Goal: Task Accomplishment & Management: Manage account settings

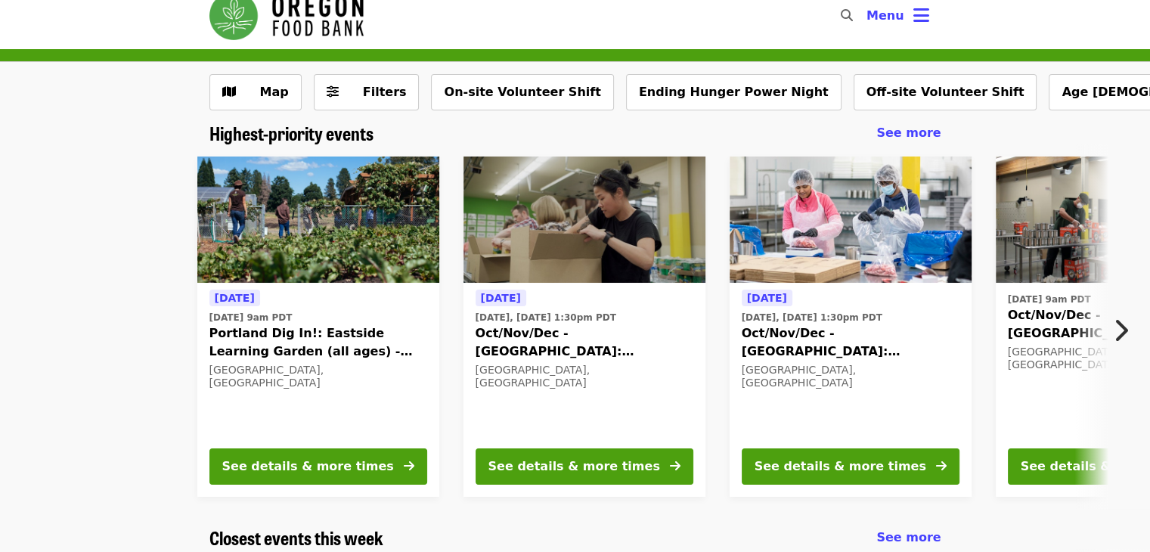
scroll to position [21, 0]
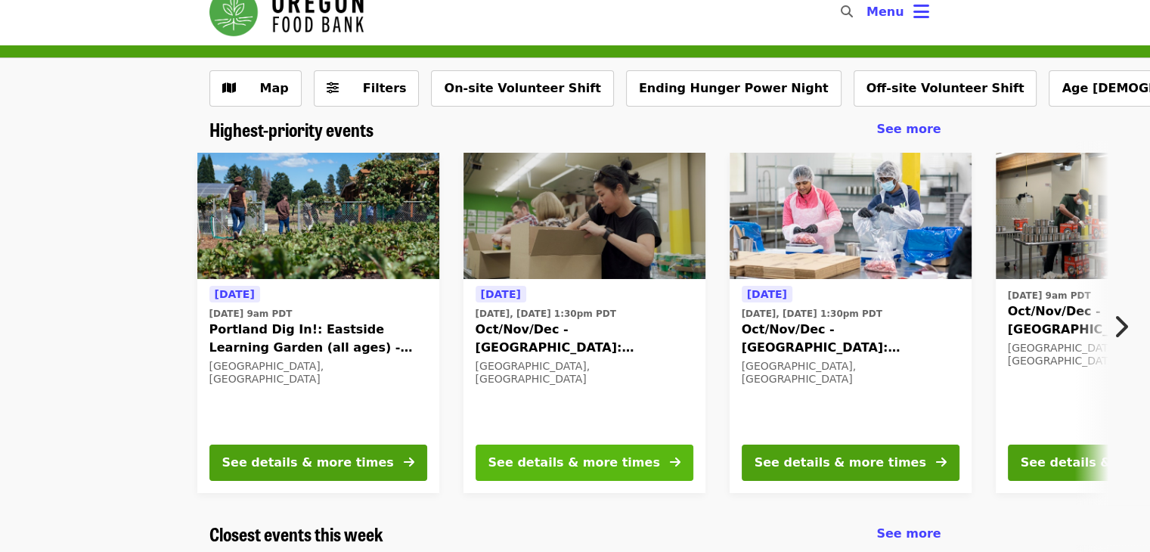
click at [492, 460] on div "See details & more times" at bounding box center [574, 463] width 172 height 18
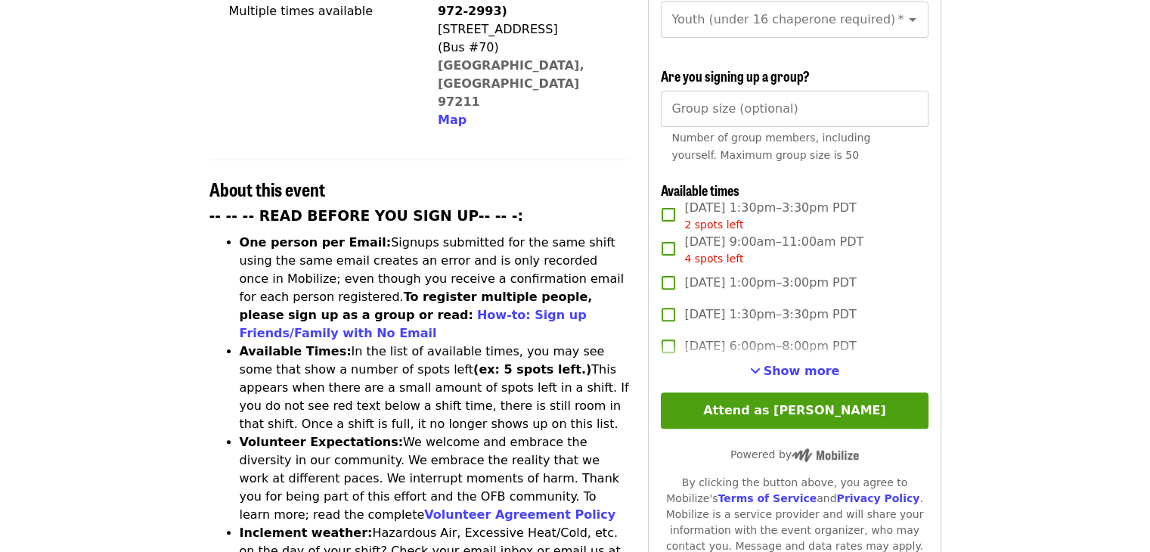
scroll to position [441, 0]
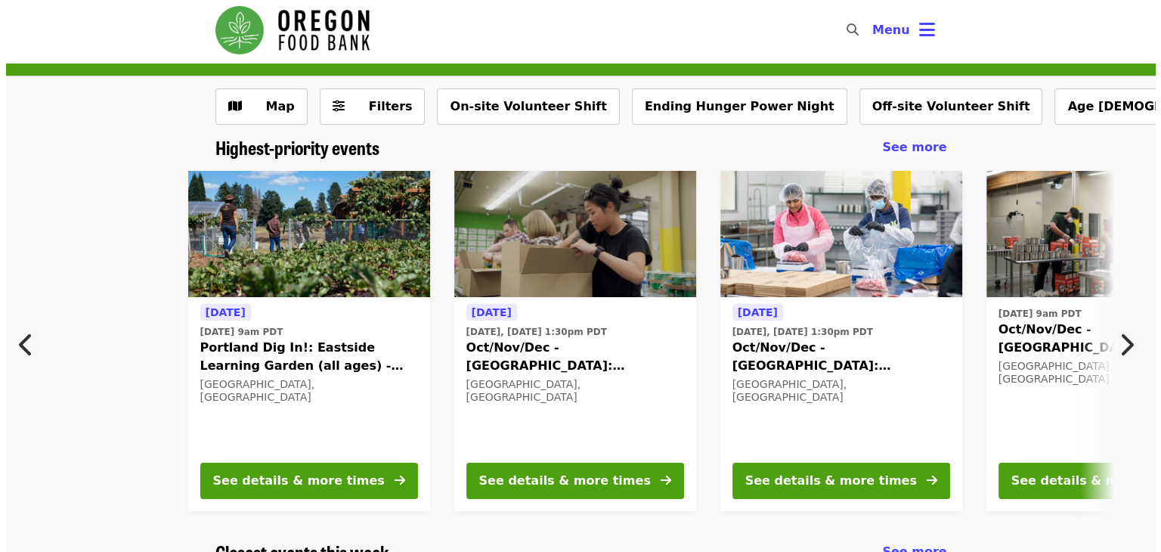
scroll to position [17, 0]
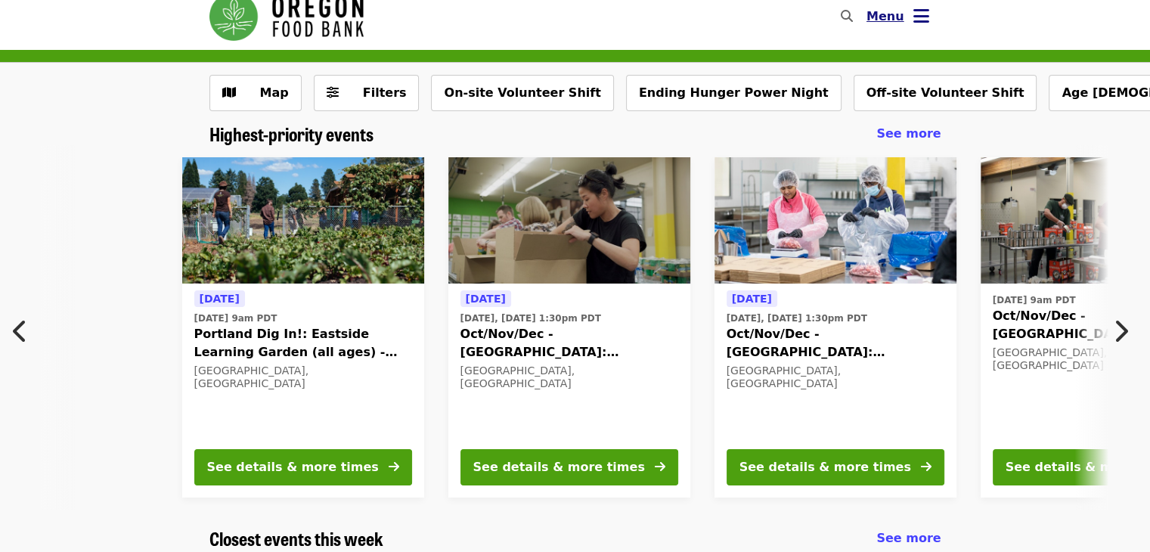
click at [913, 2] on button "Menu" at bounding box center [897, 16] width 87 height 36
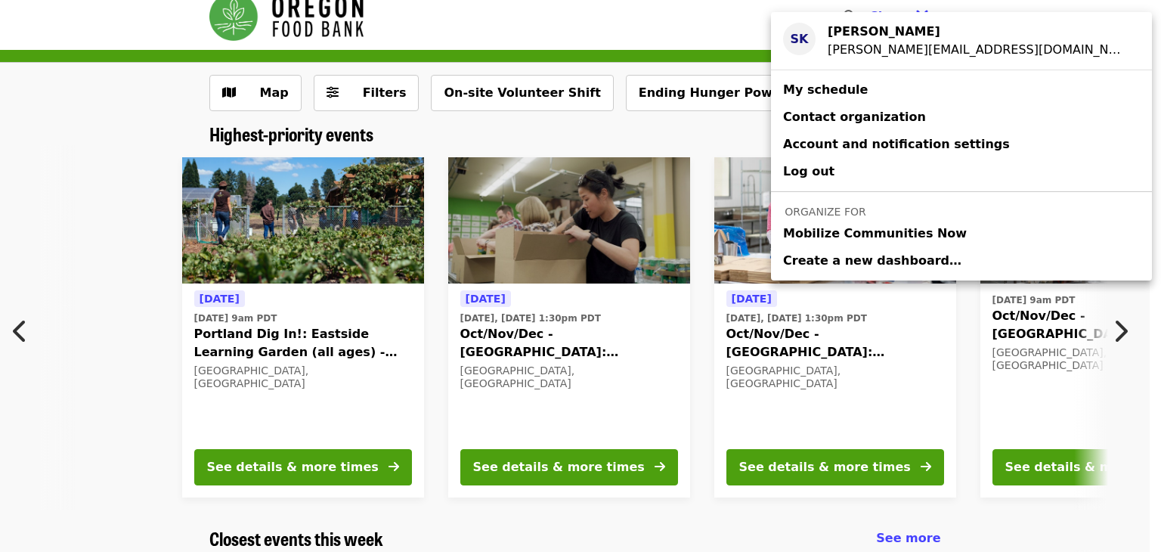
click at [868, 43] on div "[PERSON_NAME][EMAIL_ADDRESS][DOMAIN_NAME]" at bounding box center [978, 50] width 300 height 18
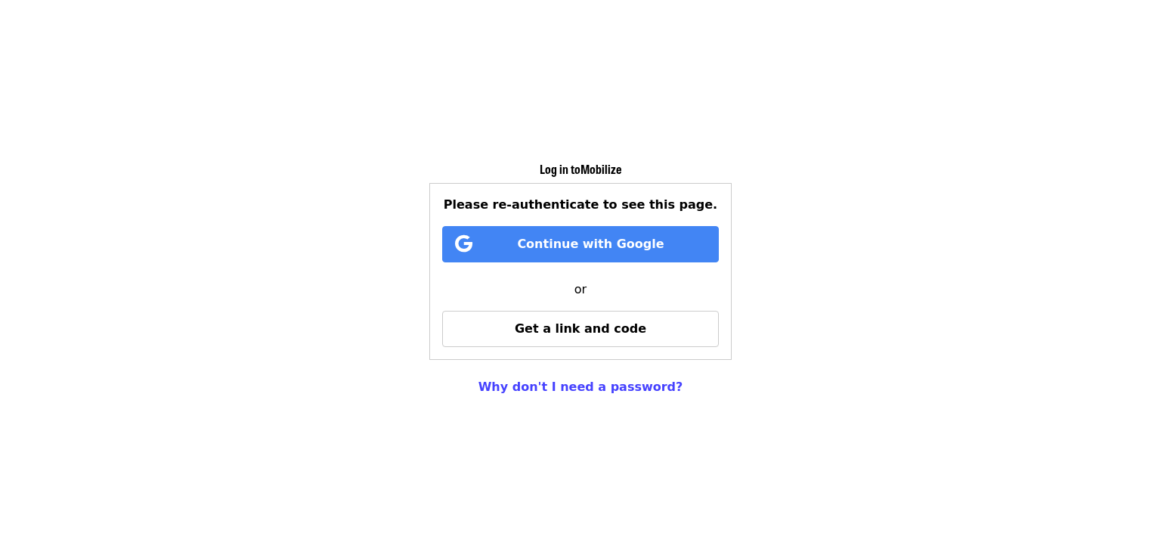
click at [668, 351] on div "Please re-authenticate to see this page. Continue with Google or Get a link and…" at bounding box center [580, 271] width 302 height 177
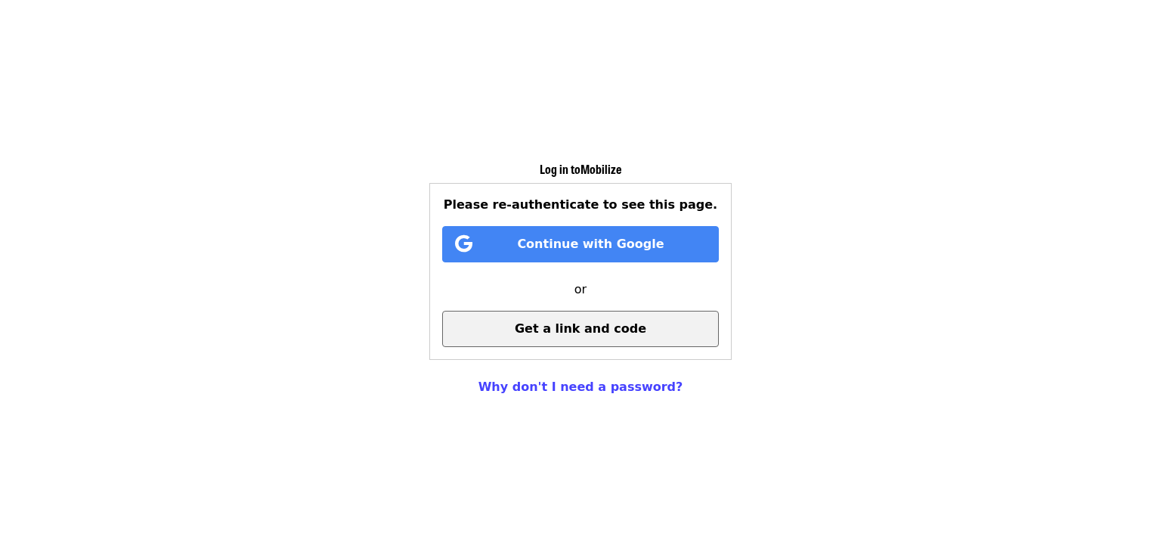
drag, startPoint x: 638, startPoint y: 334, endPoint x: 615, endPoint y: 334, distance: 22.7
drag, startPoint x: 615, startPoint y: 334, endPoint x: 497, endPoint y: 336, distance: 118.7
click at [497, 336] on button "Get a link and code" at bounding box center [580, 329] width 277 height 36
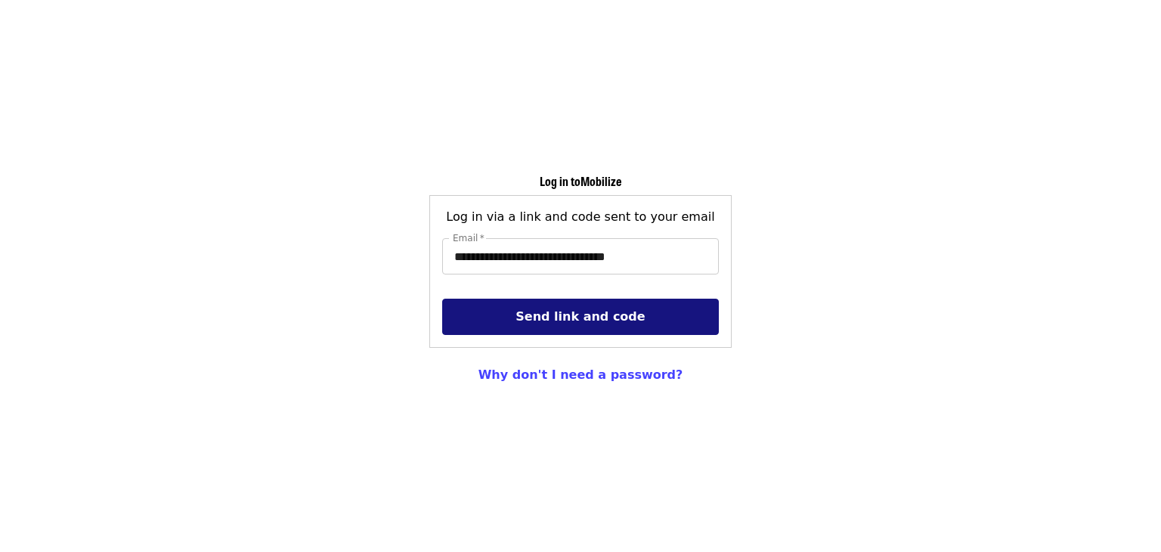
click at [502, 314] on button "Send link and code" at bounding box center [580, 317] width 277 height 36
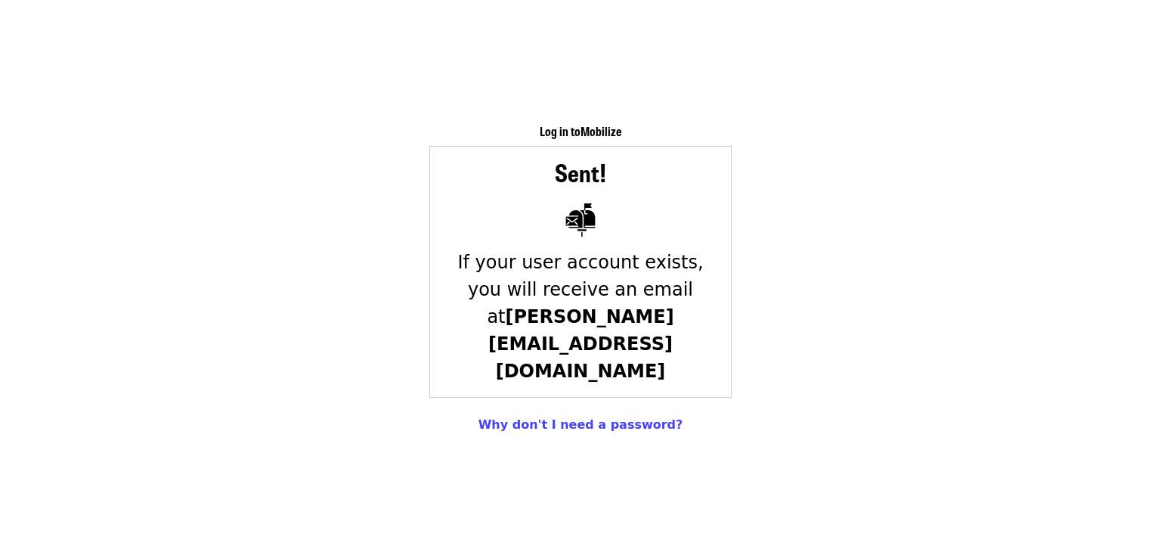
click at [725, 519] on div "Log in to Mobilize Sent! If your user account exists, you will receive an email…" at bounding box center [580, 276] width 1161 height 552
click at [715, 500] on div "Log in to Mobilize Sent! If your user account exists, you will receive an email…" at bounding box center [580, 276] width 1161 height 552
